Goal: Transaction & Acquisition: Purchase product/service

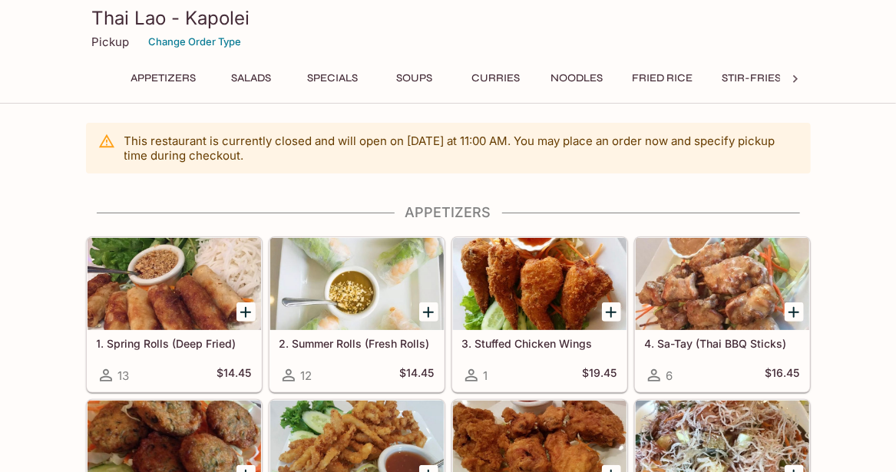
click at [566, 84] on button "Noodles" at bounding box center [577, 78] width 69 height 21
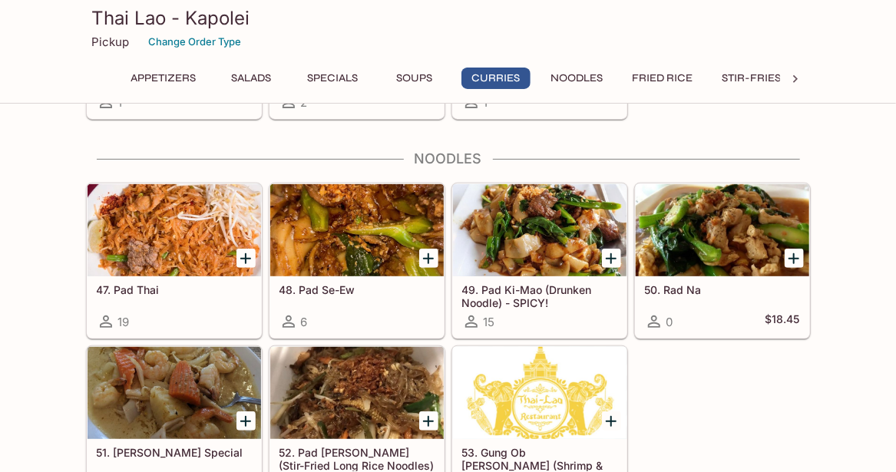
scroll to position [2457, 0]
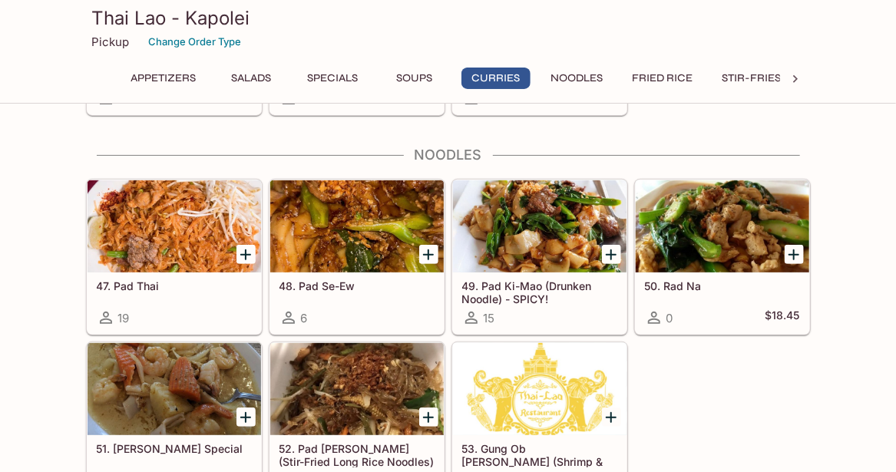
click at [203, 223] on div at bounding box center [174, 226] width 173 height 92
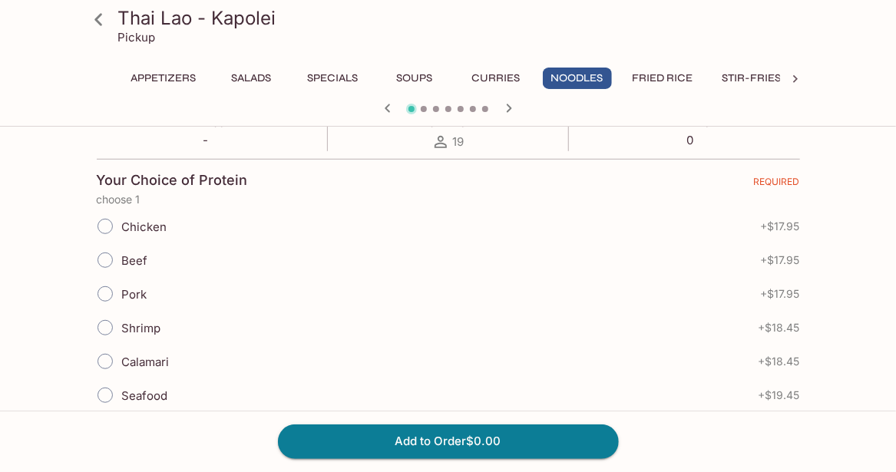
scroll to position [308, 0]
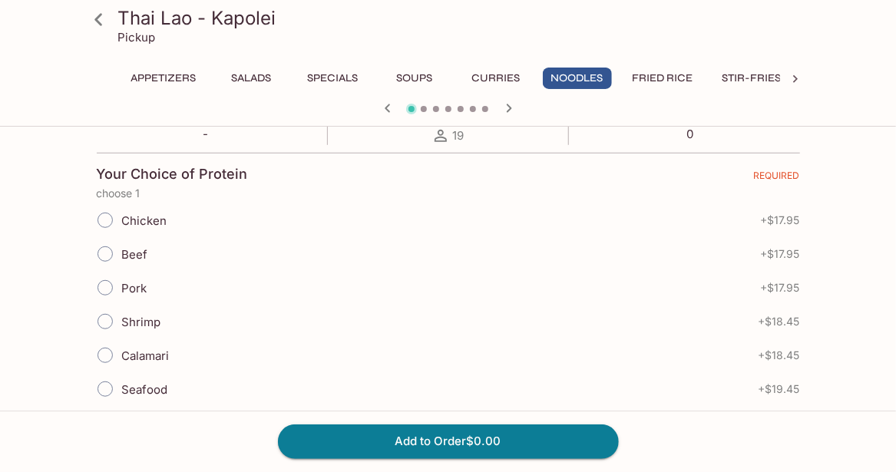
click at [105, 216] on input "Chicken" at bounding box center [105, 220] width 32 height 32
radio input "true"
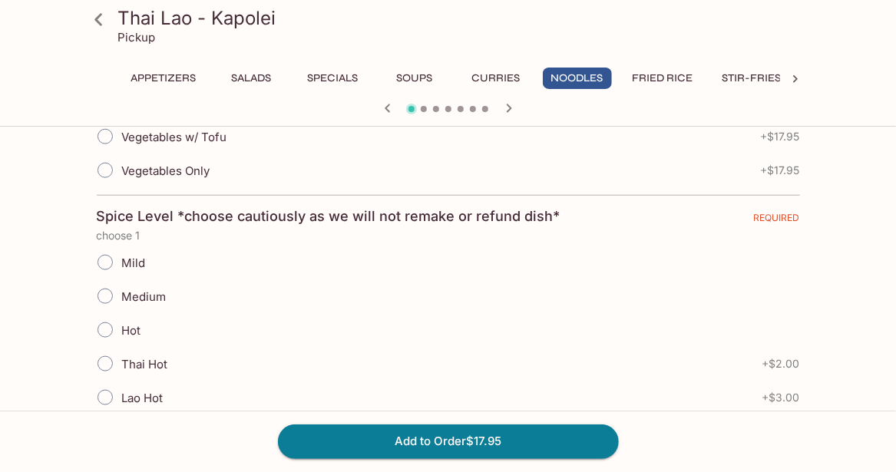
scroll to position [596, 0]
click at [104, 290] on input "Medium" at bounding box center [105, 295] width 32 height 32
radio input "true"
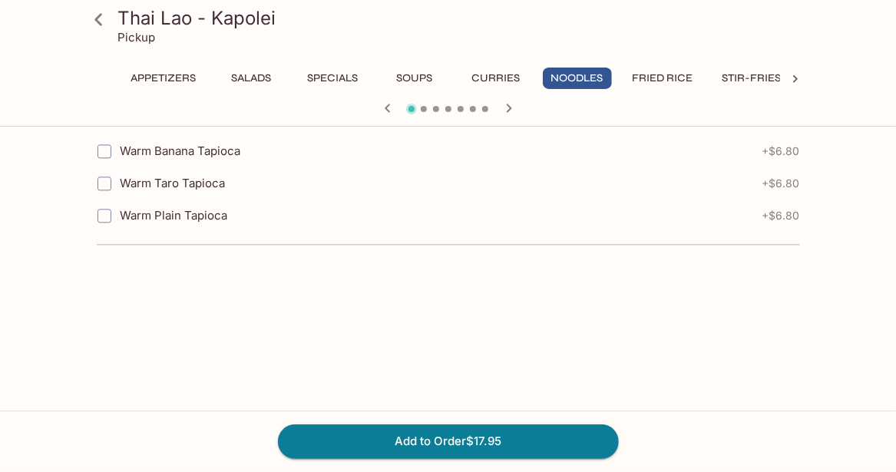
scroll to position [1375, 0]
click at [451, 437] on button "Add to Order $17.95" at bounding box center [448, 441] width 341 height 34
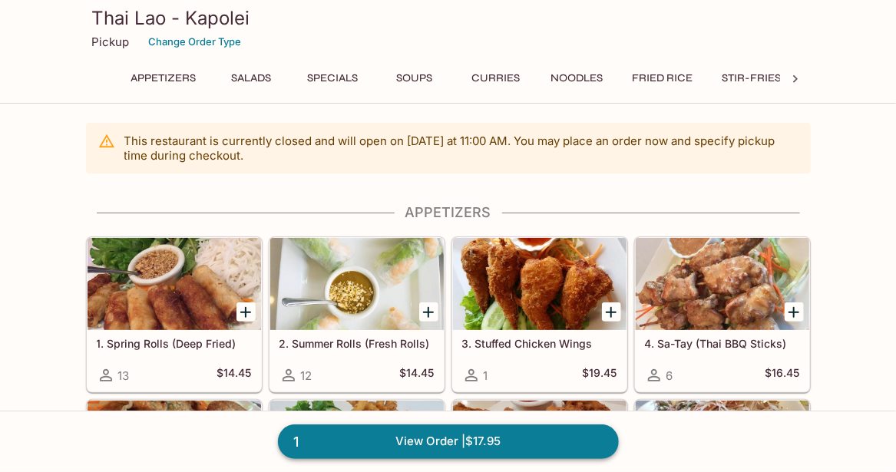
click at [485, 437] on link "1 View Order | $17.95" at bounding box center [448, 441] width 341 height 34
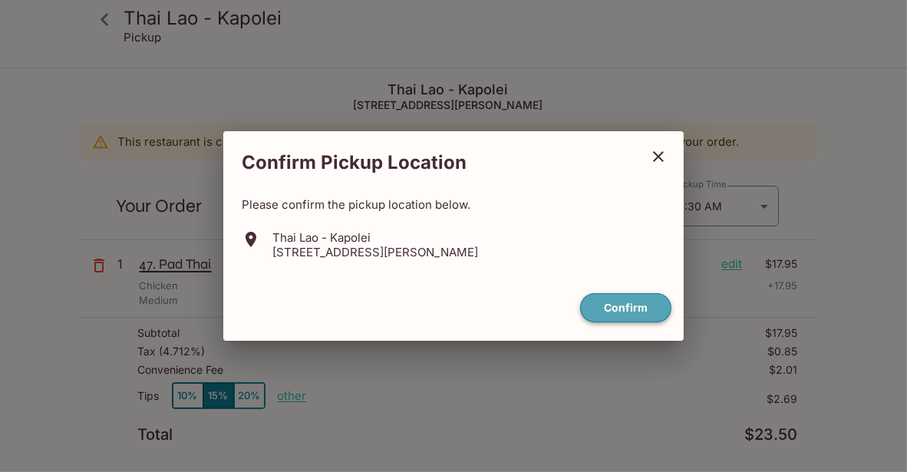
click at [626, 312] on button "Confirm" at bounding box center [625, 308] width 91 height 30
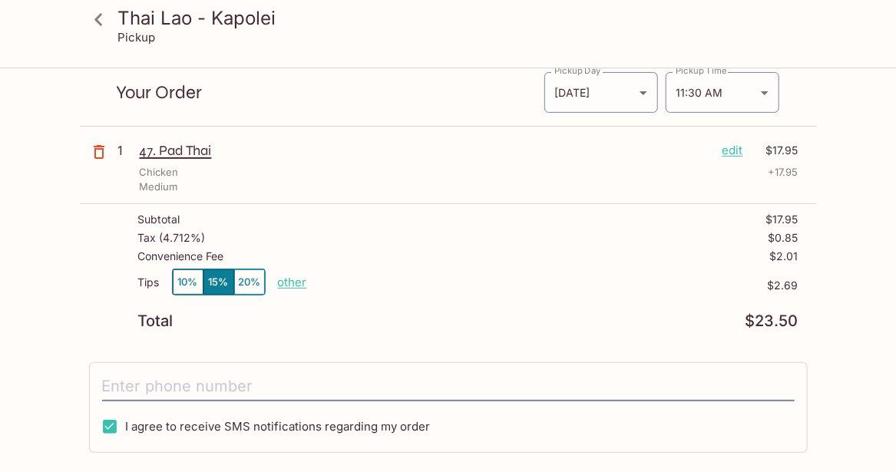
scroll to position [115, 0]
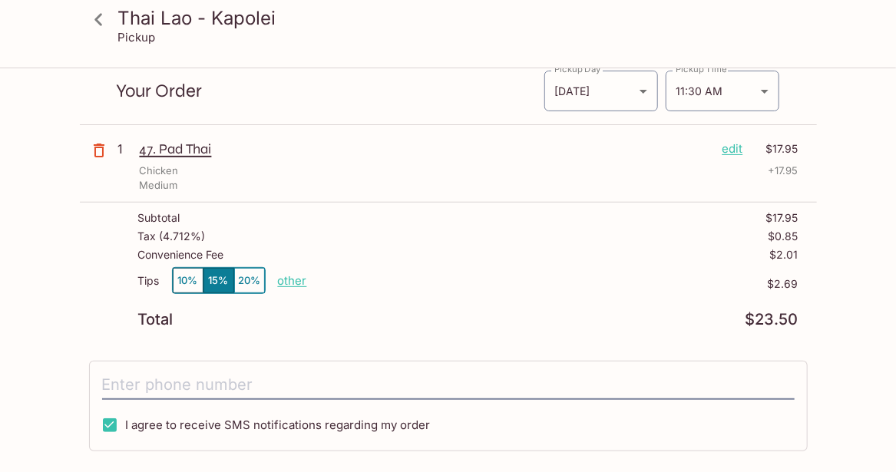
click at [180, 280] on button "10%" at bounding box center [188, 280] width 31 height 25
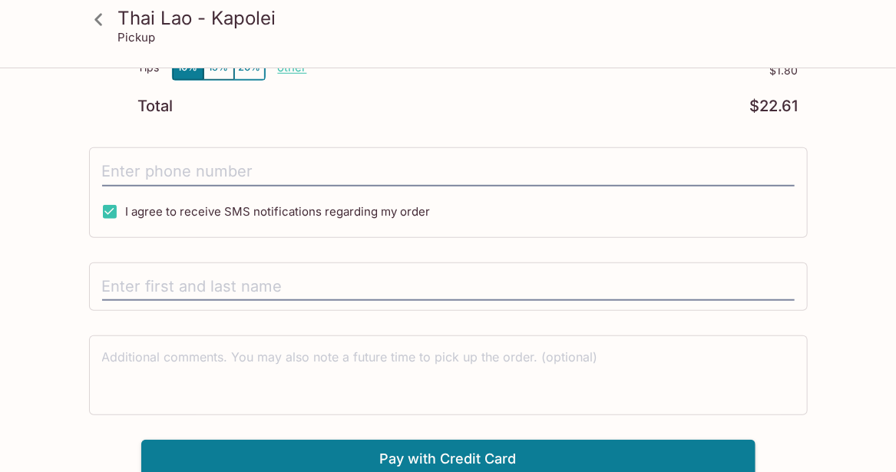
scroll to position [328, 0]
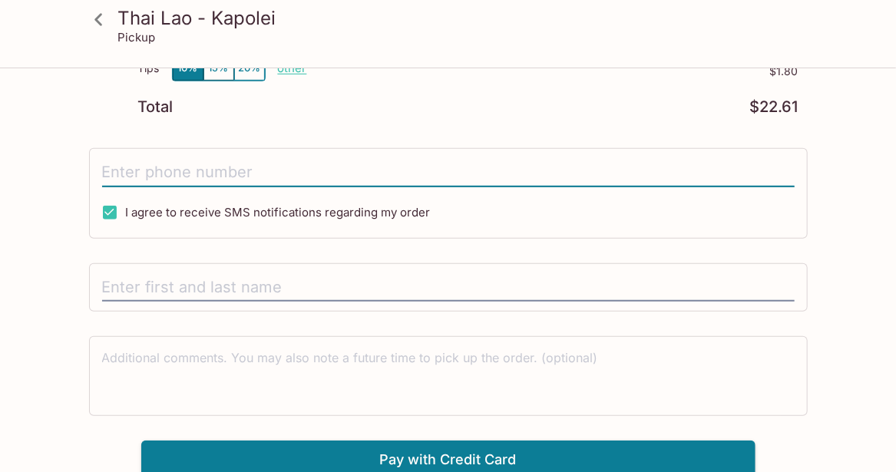
click at [267, 179] on input "tel" at bounding box center [448, 172] width 692 height 29
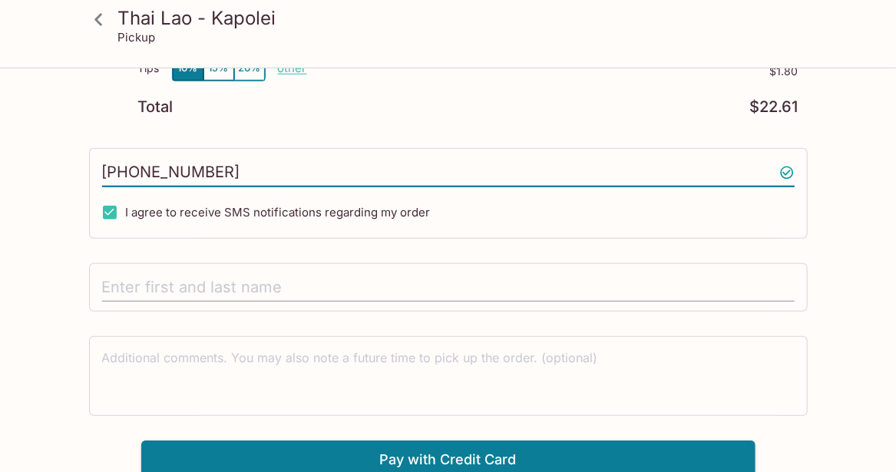
type input "(808) 321-2367"
click at [227, 285] on input "text" at bounding box center [448, 287] width 692 height 29
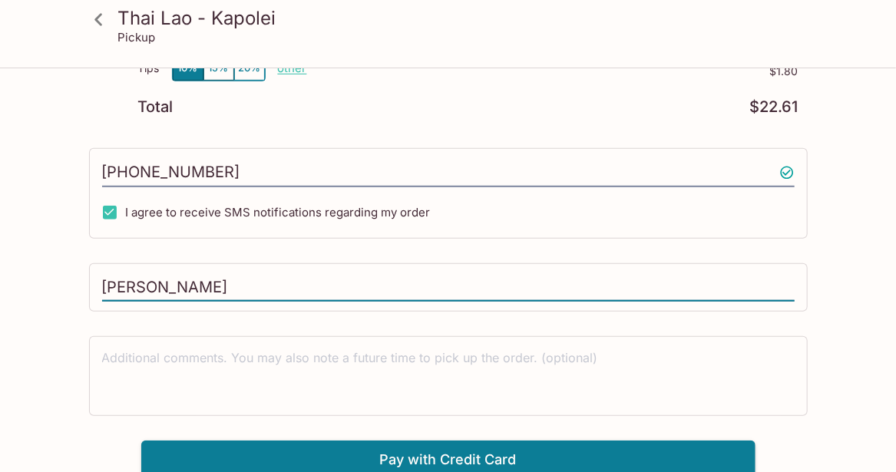
type input "Steven James"
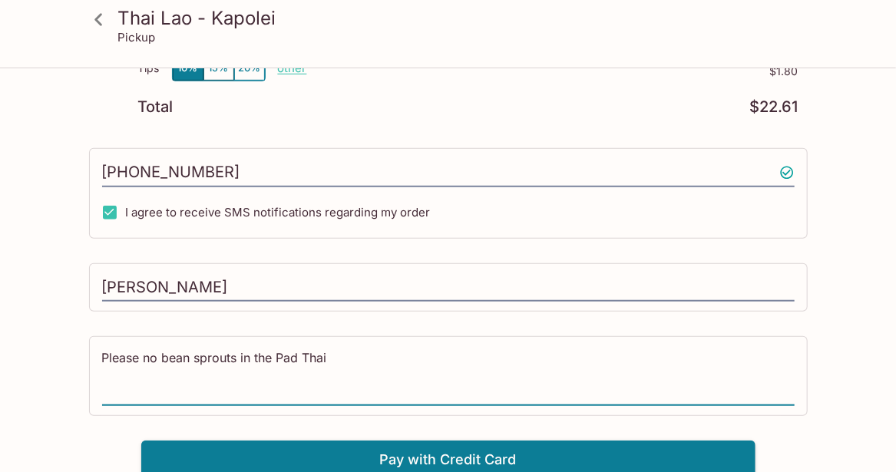
type textarea "Please no bean sprouts in the Pad Thai"
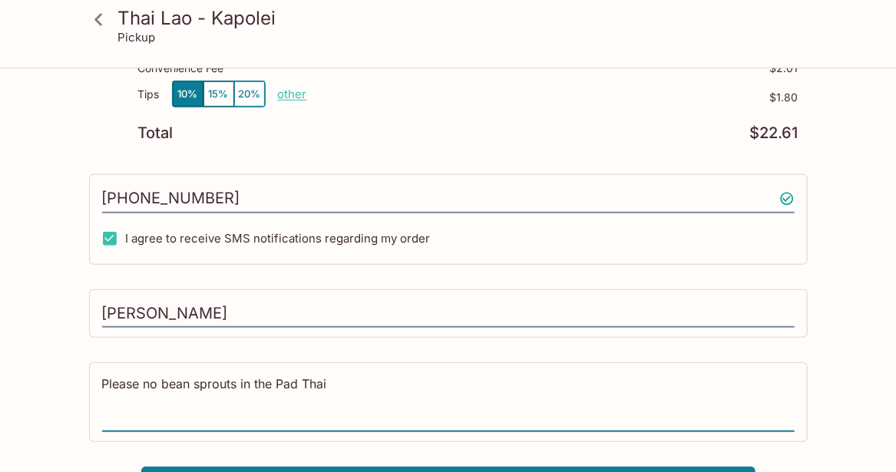
scroll to position [329, 0]
